Goal: Information Seeking & Learning: Find specific fact

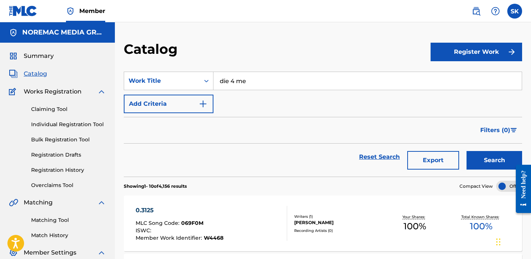
click at [265, 80] on input "die 4 me" at bounding box center [367, 81] width 308 height 18
click at [467, 151] on button "Search" at bounding box center [495, 160] width 56 height 19
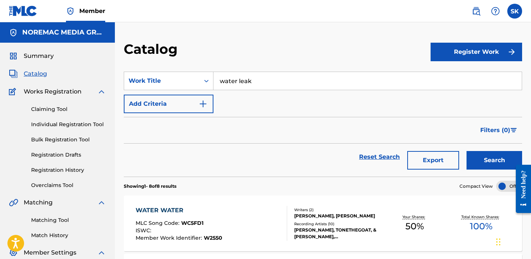
click at [467, 151] on button "Search" at bounding box center [495, 160] width 56 height 19
click at [269, 80] on input "water leak" at bounding box center [367, 81] width 308 height 18
click at [269, 80] on input "switches in the" at bounding box center [367, 81] width 308 height 18
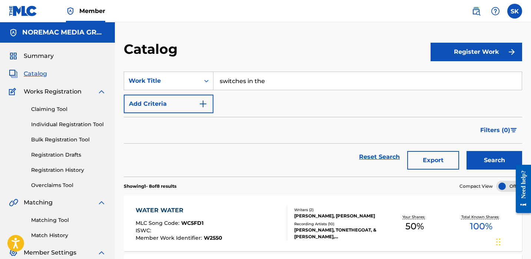
click at [269, 80] on input "switches in the" at bounding box center [367, 81] width 308 height 18
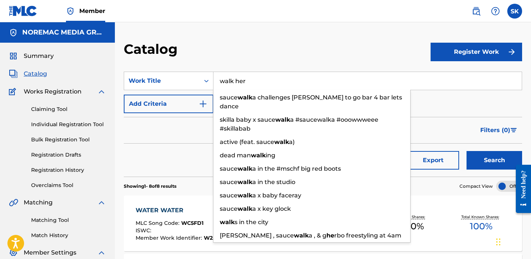
click at [467, 151] on button "Search" at bounding box center [495, 160] width 56 height 19
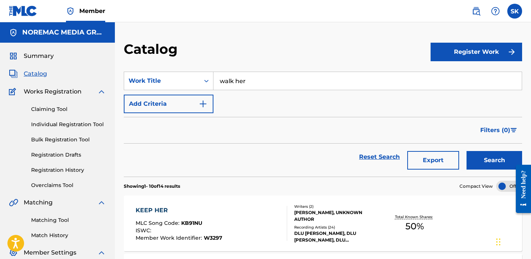
click at [269, 80] on input "walk her" at bounding box center [367, 81] width 308 height 18
click at [467, 151] on button "Search" at bounding box center [495, 160] width 56 height 19
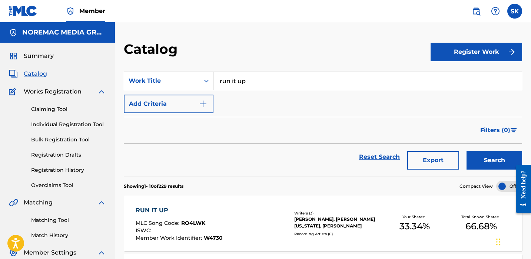
click at [294, 112] on div "SearchWithCriteria80ba7d8e-e86a-4862-a59b-944954837b57 Work Title run it up Add…" at bounding box center [323, 93] width 398 height 42
click at [235, 77] on input "run it up" at bounding box center [367, 81] width 308 height 18
click at [467, 151] on button "Search" at bounding box center [495, 160] width 56 height 19
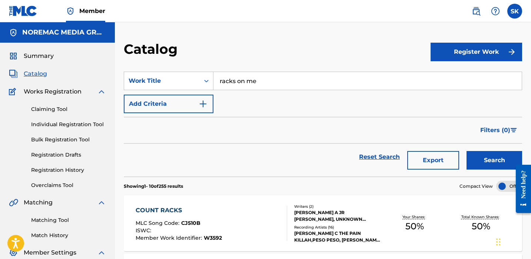
click at [245, 84] on input "racks on me" at bounding box center [367, 81] width 308 height 18
click at [467, 151] on button "Search" at bounding box center [495, 160] width 56 height 19
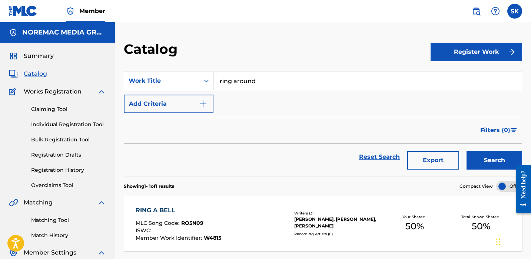
click at [245, 84] on input "ring around" at bounding box center [367, 81] width 308 height 18
click at [467, 151] on button "Search" at bounding box center [495, 160] width 56 height 19
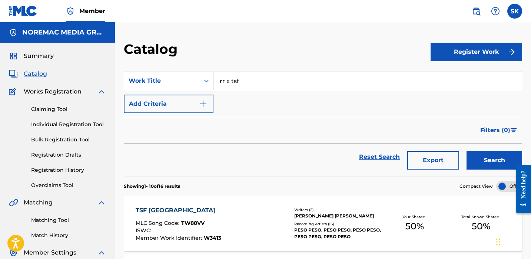
click at [245, 84] on input "rr x tsf" at bounding box center [367, 81] width 308 height 18
click at [467, 151] on button "Search" at bounding box center [495, 160] width 56 height 19
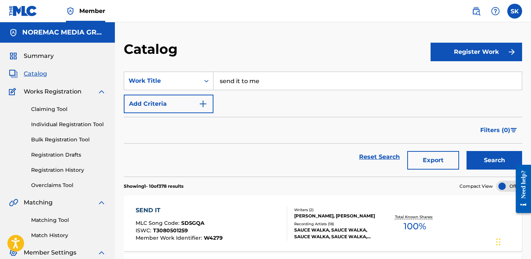
click at [245, 84] on input "send it to me" at bounding box center [367, 81] width 308 height 18
click at [467, 151] on button "Search" at bounding box center [495, 160] width 56 height 19
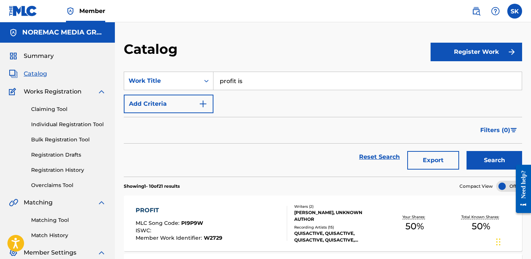
click at [245, 84] on input "profit is" at bounding box center [367, 81] width 308 height 18
click at [467, 151] on button "Search" at bounding box center [495, 160] width 56 height 19
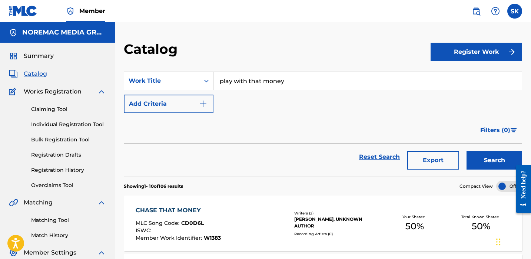
click at [246, 83] on input "play with that money" at bounding box center [367, 81] width 308 height 18
click at [467, 151] on button "Search" at bounding box center [495, 160] width 56 height 19
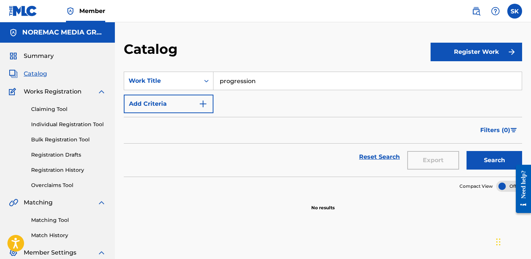
click at [246, 83] on input "progression" at bounding box center [367, 81] width 308 height 18
click at [467, 151] on button "Search" at bounding box center [495, 160] width 56 height 19
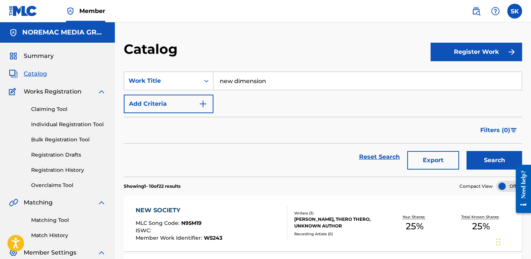
click at [246, 83] on input "new dimension" at bounding box center [367, 81] width 308 height 18
click at [467, 151] on button "Search" at bounding box center [495, 160] width 56 height 19
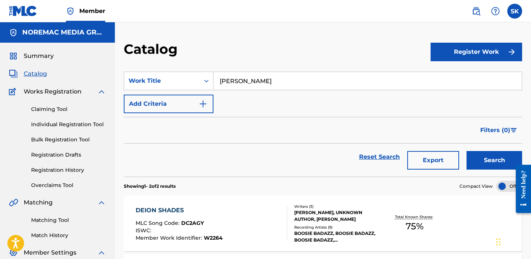
click at [246, 83] on input "[PERSON_NAME]" at bounding box center [367, 81] width 308 height 18
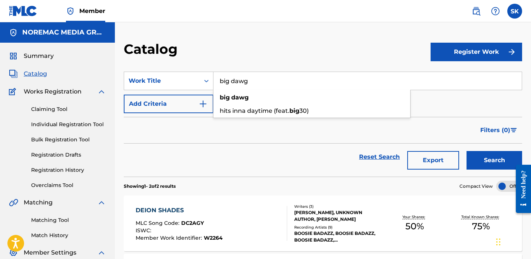
click at [467, 151] on button "Search" at bounding box center [495, 160] width 56 height 19
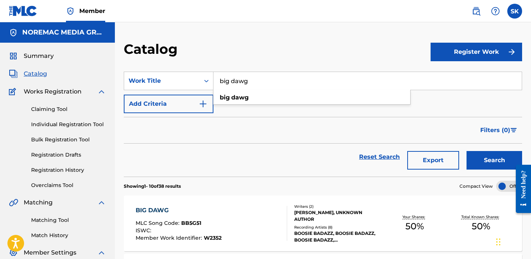
click at [299, 82] on input "big dawg" at bounding box center [367, 81] width 308 height 18
click at [467, 151] on button "Search" at bounding box center [495, 160] width 56 height 19
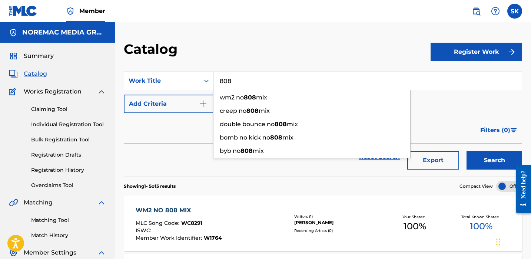
click at [311, 49] on div "Catalog" at bounding box center [277, 52] width 307 height 22
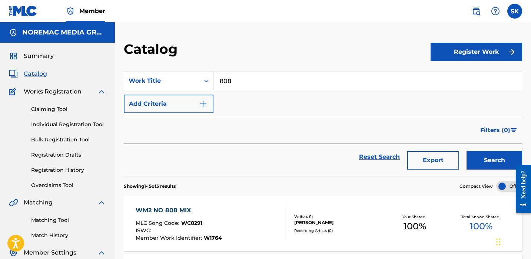
click at [245, 69] on section "SearchWithCriteria80ba7d8e-e86a-4862-a59b-944954837b57 Work Title 808 Add Crite…" at bounding box center [323, 120] width 398 height 114
click at [245, 77] on input "808" at bounding box center [367, 81] width 308 height 18
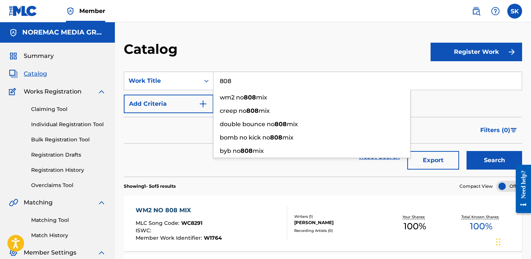
click at [245, 77] on input "808" at bounding box center [367, 81] width 308 height 18
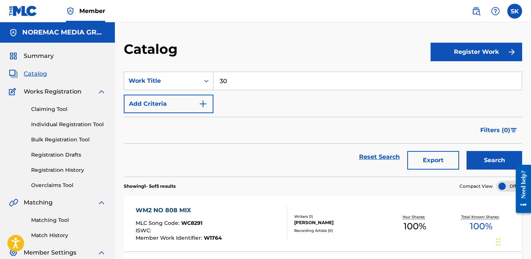
click at [467, 151] on button "Search" at bounding box center [495, 160] width 56 height 19
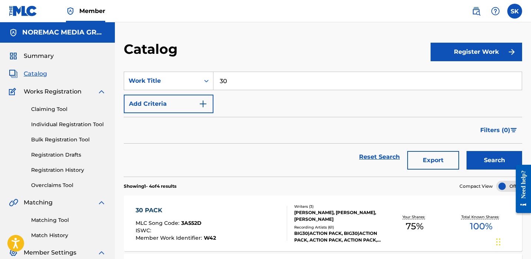
click at [226, 83] on input "30" at bounding box center [367, 81] width 308 height 18
click at [228, 83] on input "30" at bounding box center [367, 81] width 308 height 18
click at [467, 151] on button "Search" at bounding box center [495, 160] width 56 height 19
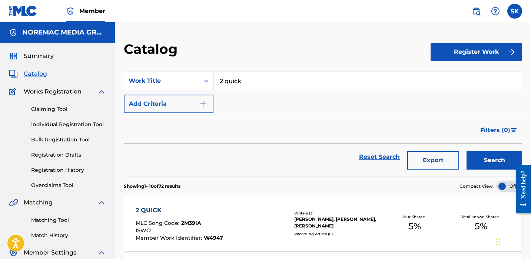
click at [274, 86] on input "2 quick" at bounding box center [367, 81] width 308 height 18
click at [467, 151] on button "Search" at bounding box center [495, 160] width 56 height 19
click at [272, 87] on input "match my outfit" at bounding box center [367, 81] width 308 height 18
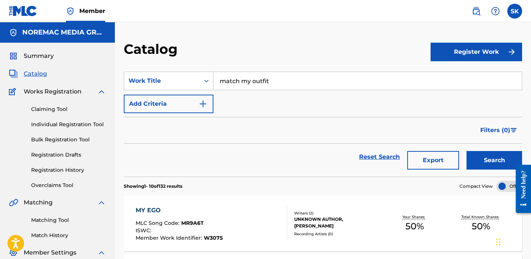
click at [272, 87] on input "match my outfit" at bounding box center [367, 81] width 308 height 18
click at [467, 151] on button "Search" at bounding box center [495, 160] width 56 height 19
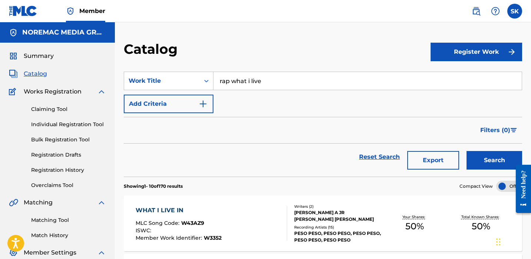
click at [277, 75] on input "rap what i live" at bounding box center [367, 81] width 308 height 18
click at [276, 75] on input "rap what i live" at bounding box center [367, 81] width 308 height 18
click at [272, 81] on input "rap what i live" at bounding box center [367, 81] width 308 height 18
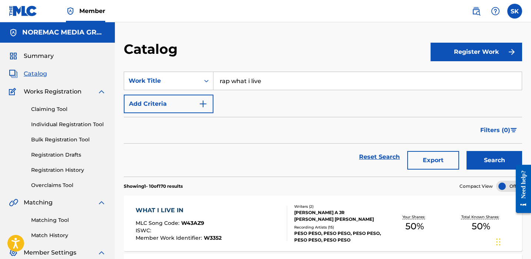
click at [272, 81] on input "rap what i live" at bounding box center [367, 81] width 308 height 18
click at [467, 151] on button "Search" at bounding box center [495, 160] width 56 height 19
click at [270, 79] on input "cancel that bitch" at bounding box center [367, 81] width 308 height 18
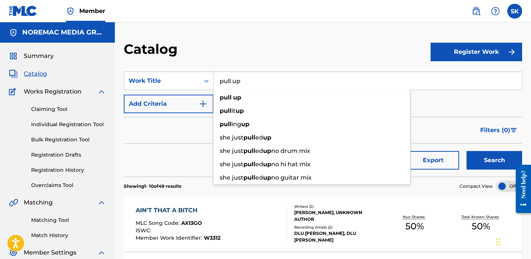
click at [467, 151] on button "Search" at bounding box center [495, 160] width 56 height 19
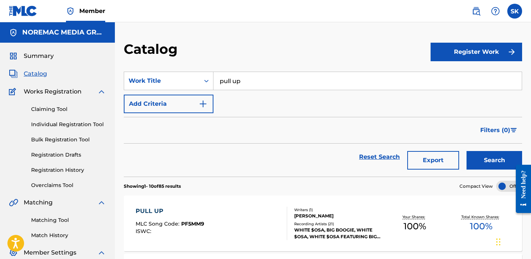
click at [270, 131] on div "Filters ( 0 )" at bounding box center [323, 130] width 398 height 27
click at [286, 82] on input "pull up" at bounding box center [367, 81] width 308 height 18
click at [286, 83] on input "pull up" at bounding box center [367, 81] width 308 height 18
click at [467, 151] on button "Search" at bounding box center [495, 160] width 56 height 19
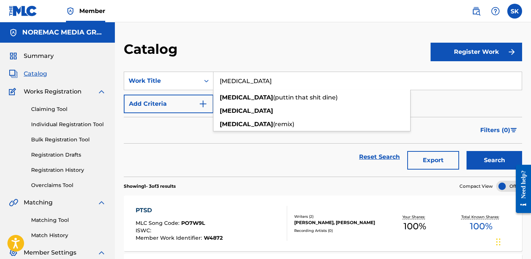
click at [241, 86] on input "[MEDICAL_DATA]" at bounding box center [367, 81] width 308 height 18
click at [240, 86] on input "[MEDICAL_DATA]" at bounding box center [367, 81] width 308 height 18
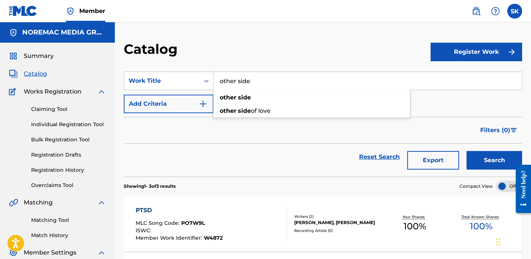
click at [256, 118] on div "Filters ( 0 )" at bounding box center [323, 130] width 398 height 27
click at [261, 87] on input "other side" at bounding box center [367, 81] width 308 height 18
type input "other side of love"
click at [467, 151] on button "Search" at bounding box center [495, 160] width 56 height 19
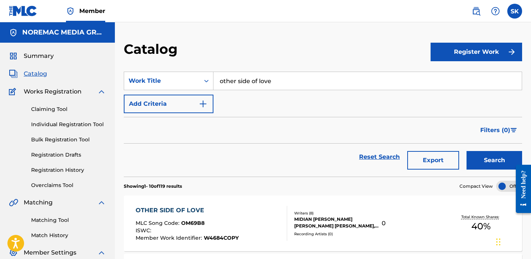
click at [28, 55] on span "Summary" at bounding box center [39, 56] width 30 height 9
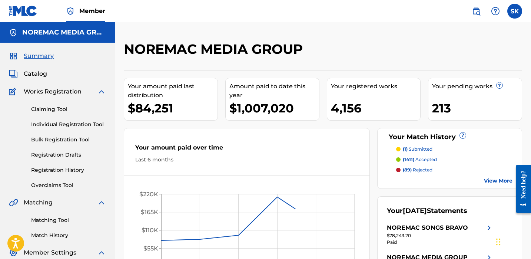
click at [421, 55] on div "NOREMAC MEDIA GROUP" at bounding box center [277, 52] width 307 height 22
